Goal: Task Accomplishment & Management: Complete application form

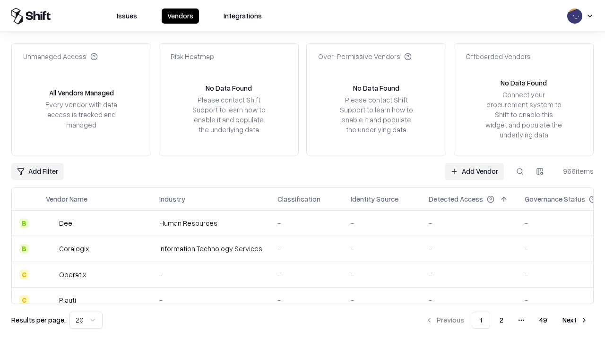
click at [474, 171] on link "Add Vendor" at bounding box center [474, 171] width 59 height 17
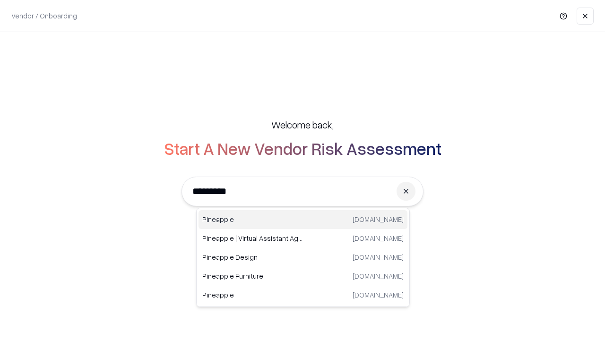
click at [303, 220] on div "Pineapple [DOMAIN_NAME]" at bounding box center [302, 219] width 209 height 19
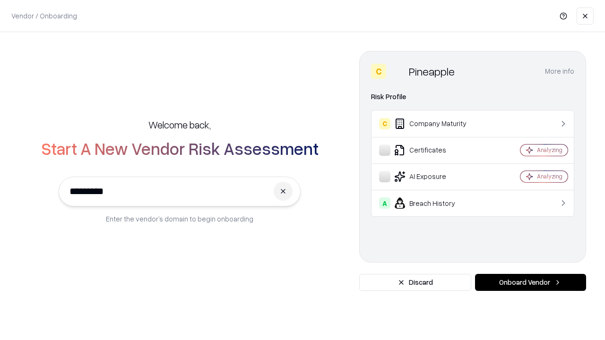
type input "*********"
click at [530, 283] on button "Onboard Vendor" at bounding box center [530, 282] width 111 height 17
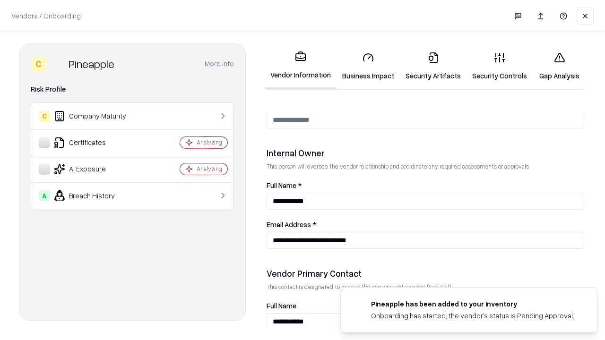
scroll to position [490, 0]
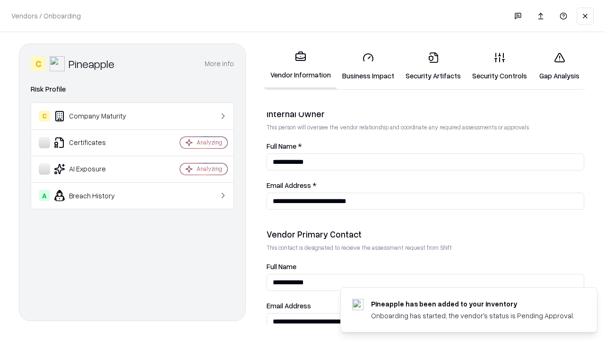
click at [368, 66] on link "Business Impact" at bounding box center [367, 66] width 63 height 44
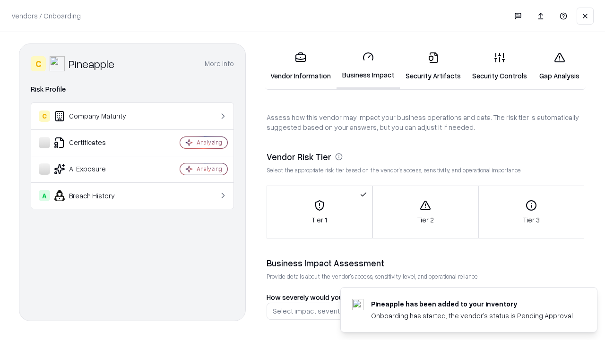
click at [559, 66] on link "Gap Analysis" at bounding box center [559, 66] width 53 height 44
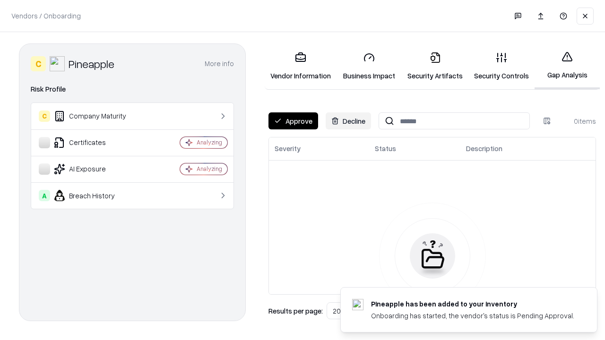
click at [293, 121] on button "Approve" at bounding box center [293, 120] width 50 height 17
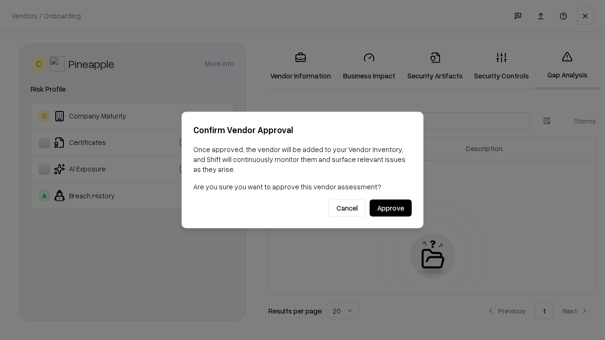
click at [390, 208] on button "Approve" at bounding box center [390, 208] width 42 height 17
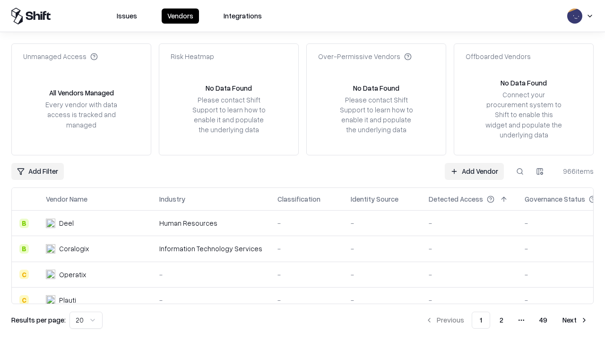
type input "*********"
click at [474, 171] on link "Add Vendor" at bounding box center [474, 171] width 59 height 17
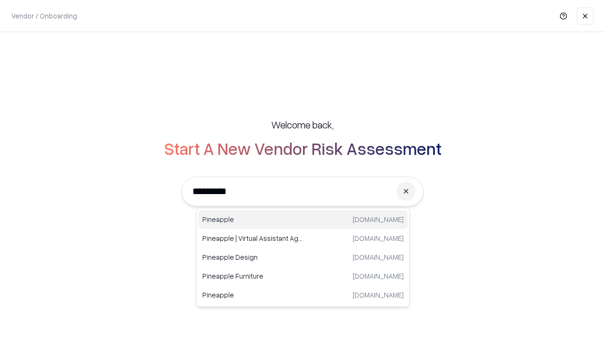
click at [303, 220] on div "Pineapple [DOMAIN_NAME]" at bounding box center [302, 219] width 209 height 19
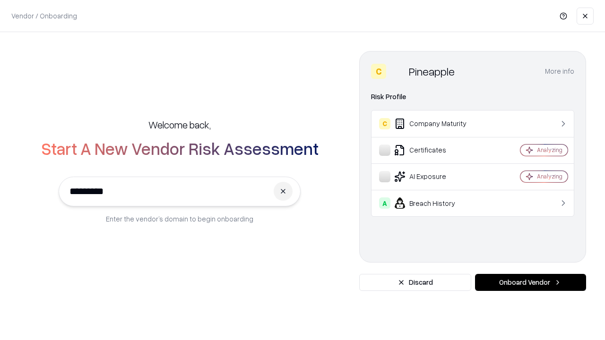
type input "*********"
click at [530, 283] on button "Onboard Vendor" at bounding box center [530, 282] width 111 height 17
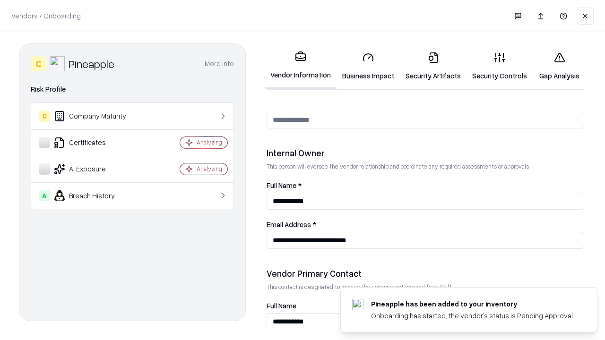
scroll to position [490, 0]
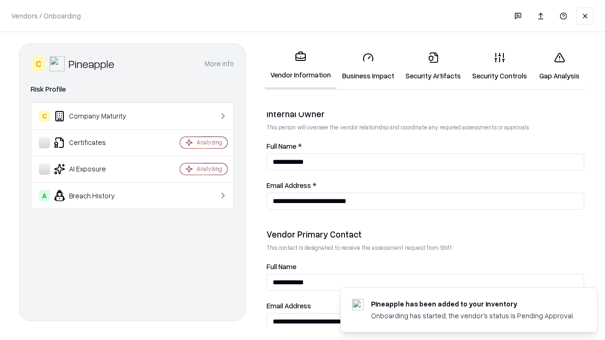
click at [559, 66] on link "Gap Analysis" at bounding box center [559, 66] width 53 height 44
